Goal: Register for event/course

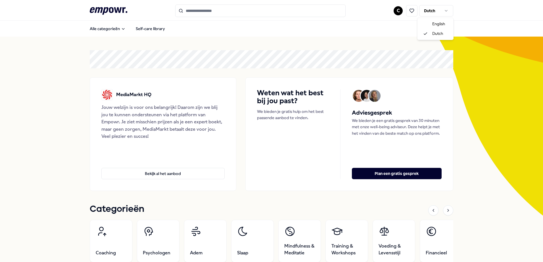
click at [433, 14] on html ".empowr-logo_svg__cls-1{fill:#03032f} C Dutch Alle categorieën Self-care librar…" at bounding box center [271, 131] width 543 height 262
click at [407, 14] on button at bounding box center [411, 10] width 11 height 11
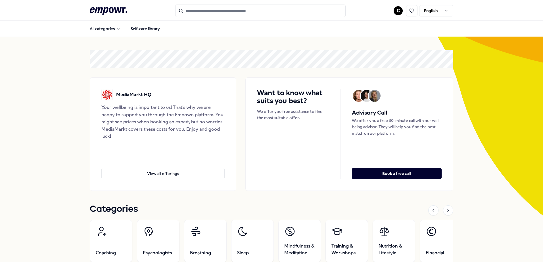
click at [364, 44] on html ".empowr-logo_svg__cls-1{fill:#03032f} C English All categories Self-care librar…" at bounding box center [271, 131] width 543 height 262
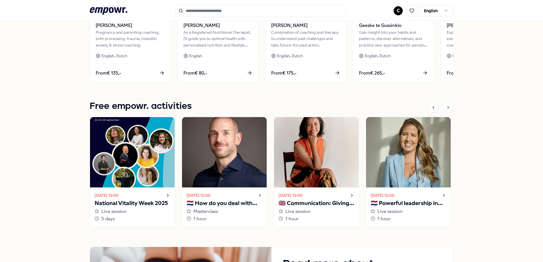
scroll to position [355, 0]
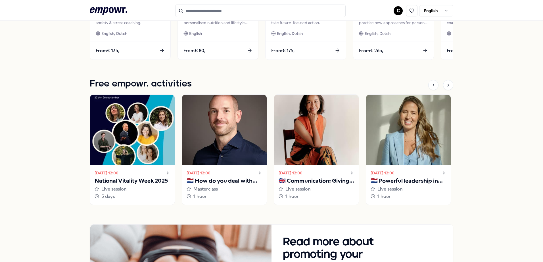
click at [124, 139] on img at bounding box center [132, 130] width 85 height 70
